Goal: Find specific page/section: Find specific page/section

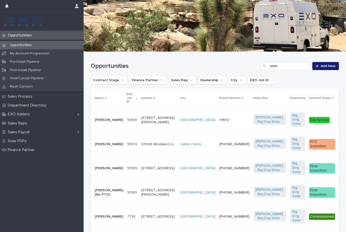
scroll to position [55, 0]
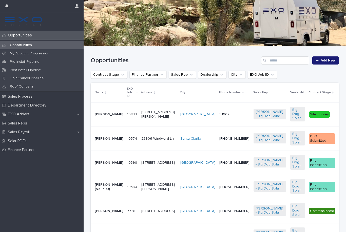
click at [108, 114] on p "[PERSON_NAME]" at bounding box center [109, 114] width 28 height 4
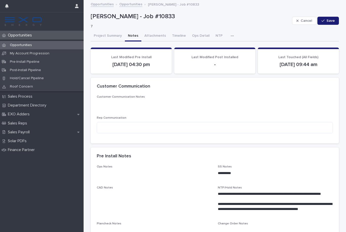
click at [132, 36] on button "Notes" at bounding box center [133, 36] width 16 height 11
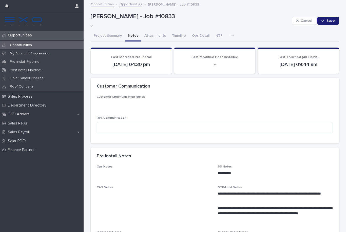
click at [29, 37] on p "Opportunities" at bounding box center [21, 35] width 30 height 5
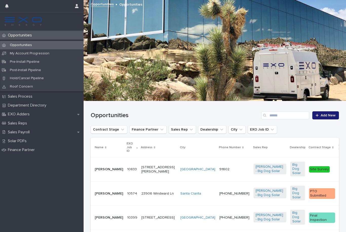
scroll to position [74, 0]
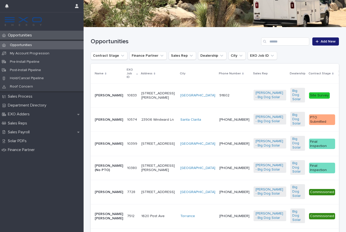
click at [98, 122] on p "[PERSON_NAME]" at bounding box center [109, 120] width 28 height 4
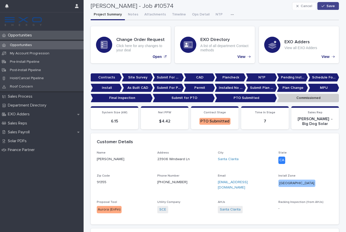
scroll to position [20, 0]
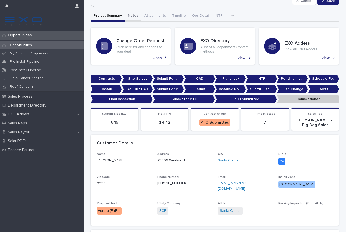
click at [132, 18] on button "Notes" at bounding box center [133, 16] width 16 height 11
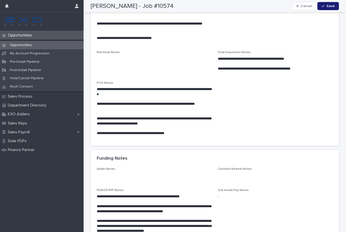
scroll to position [387, 0]
